Goal: Information Seeking & Learning: Learn about a topic

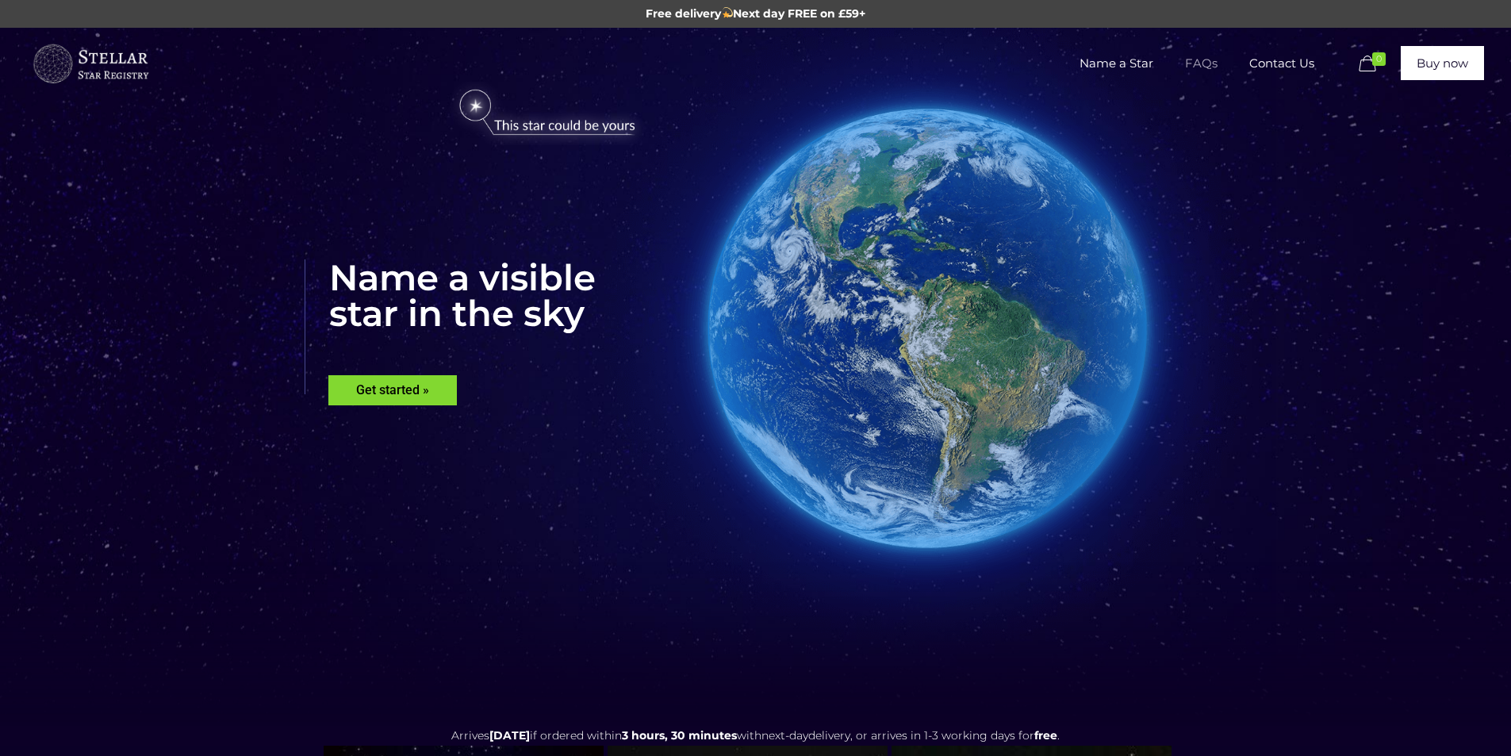
click at [1203, 59] on span "FAQs" at bounding box center [1201, 64] width 64 height 48
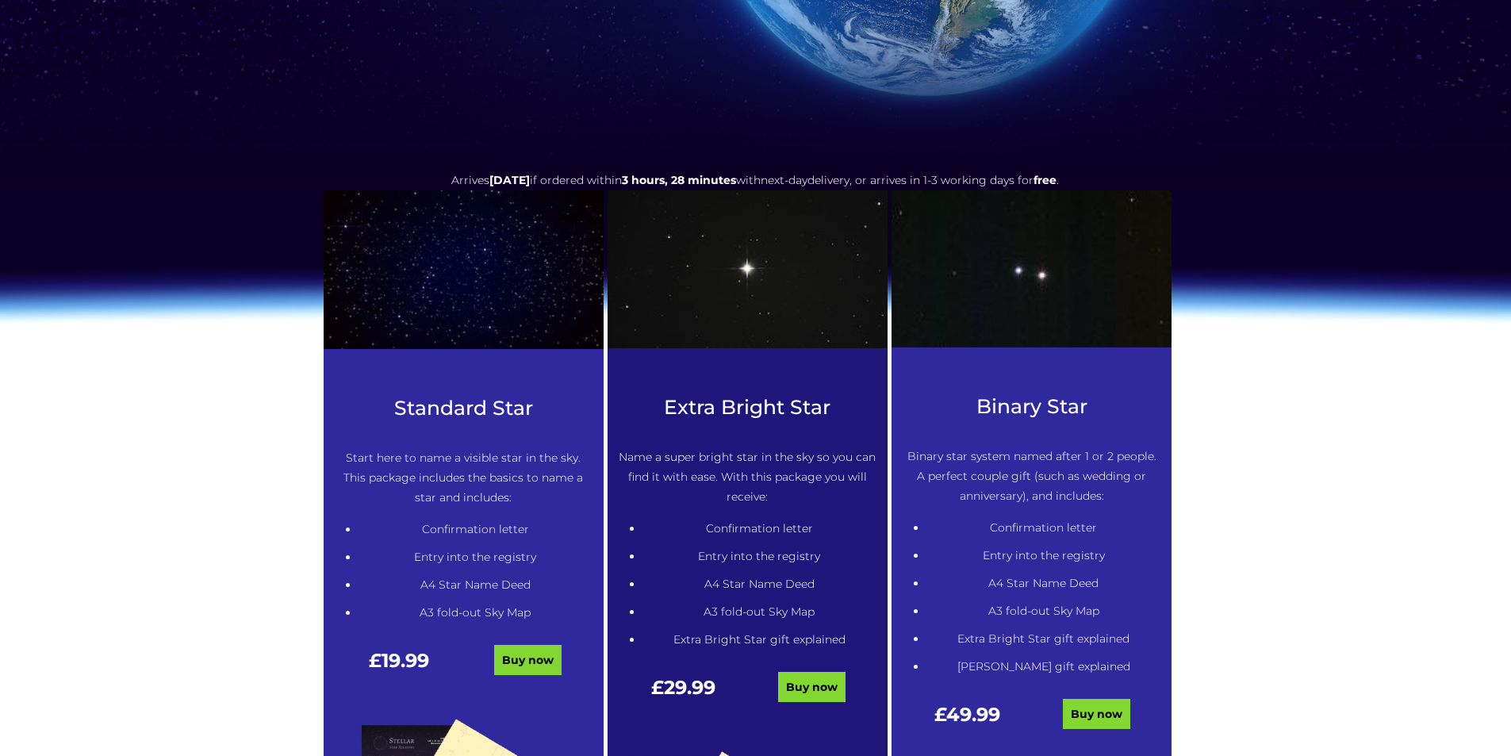
scroll to position [159, 0]
